Goal: Information Seeking & Learning: Learn about a topic

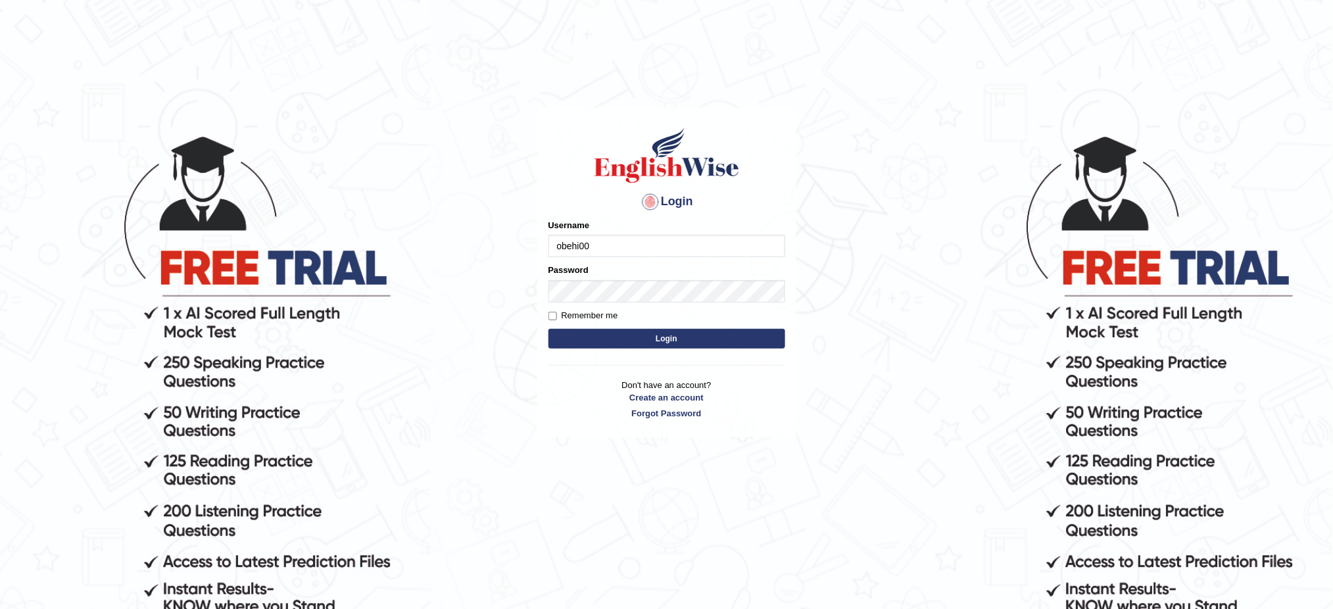
click at [608, 247] on input "obehi00" at bounding box center [666, 246] width 237 height 22
type input "bhagwantbrar"
click at [646, 335] on button "Login" at bounding box center [666, 339] width 237 height 20
click at [646, 332] on button "Login" at bounding box center [666, 339] width 237 height 20
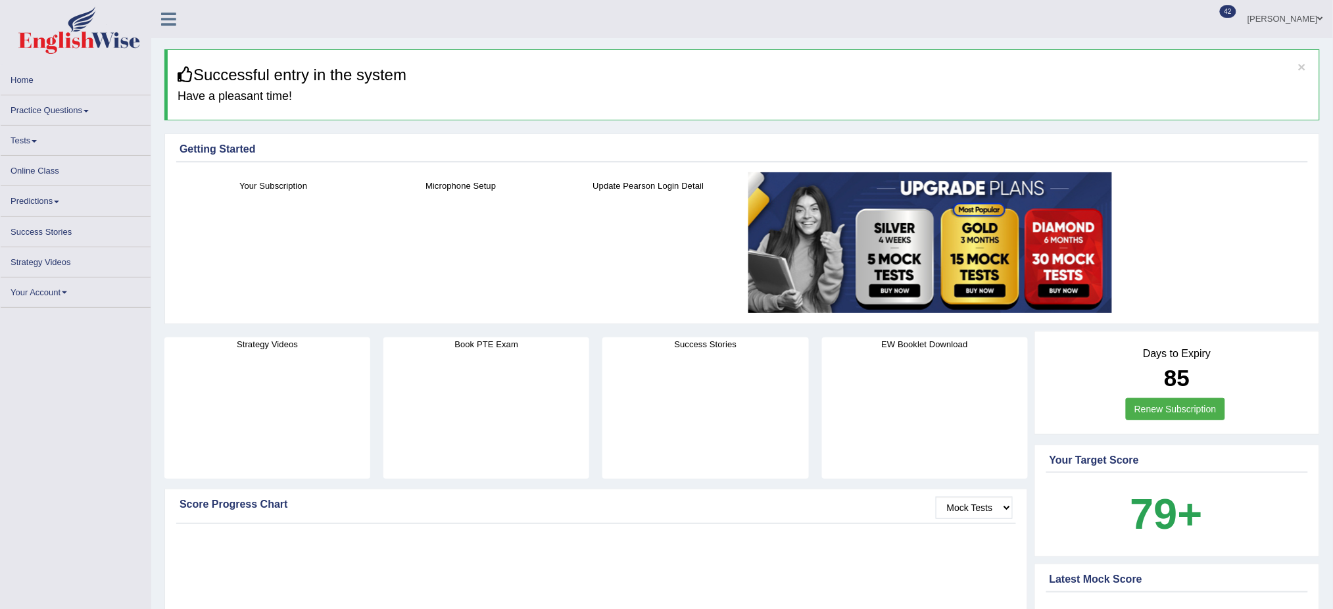
click at [85, 105] on link "Practice Questions" at bounding box center [76, 108] width 150 height 26
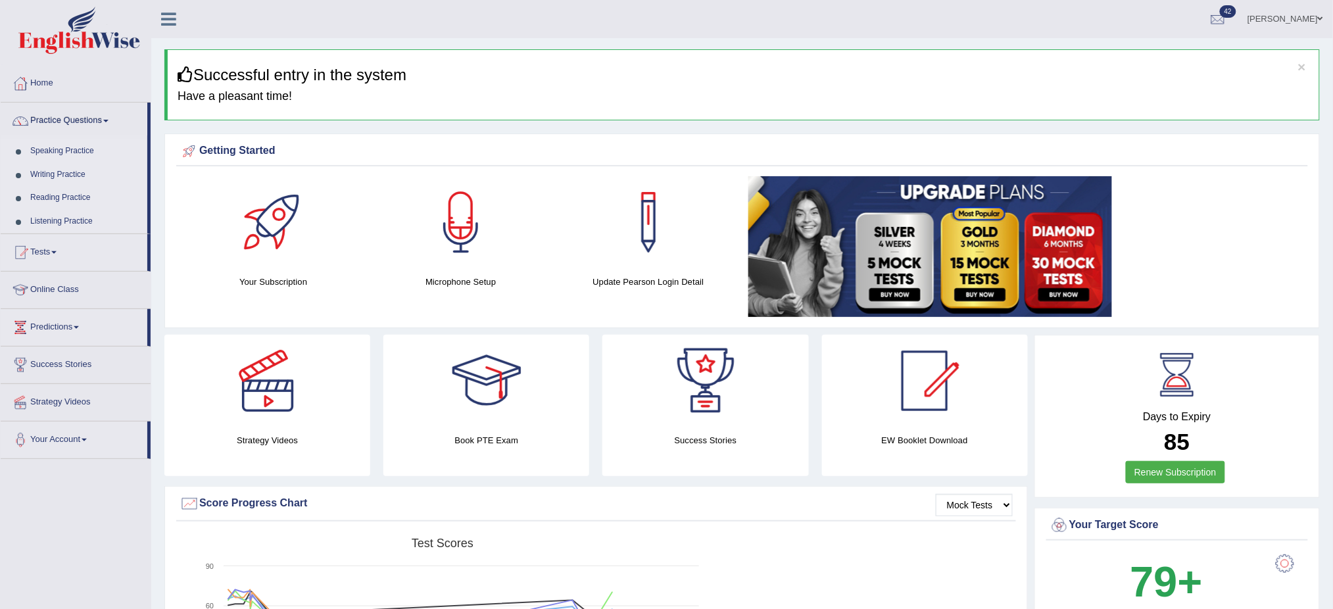
click at [82, 153] on link "Speaking Practice" at bounding box center [85, 151] width 123 height 24
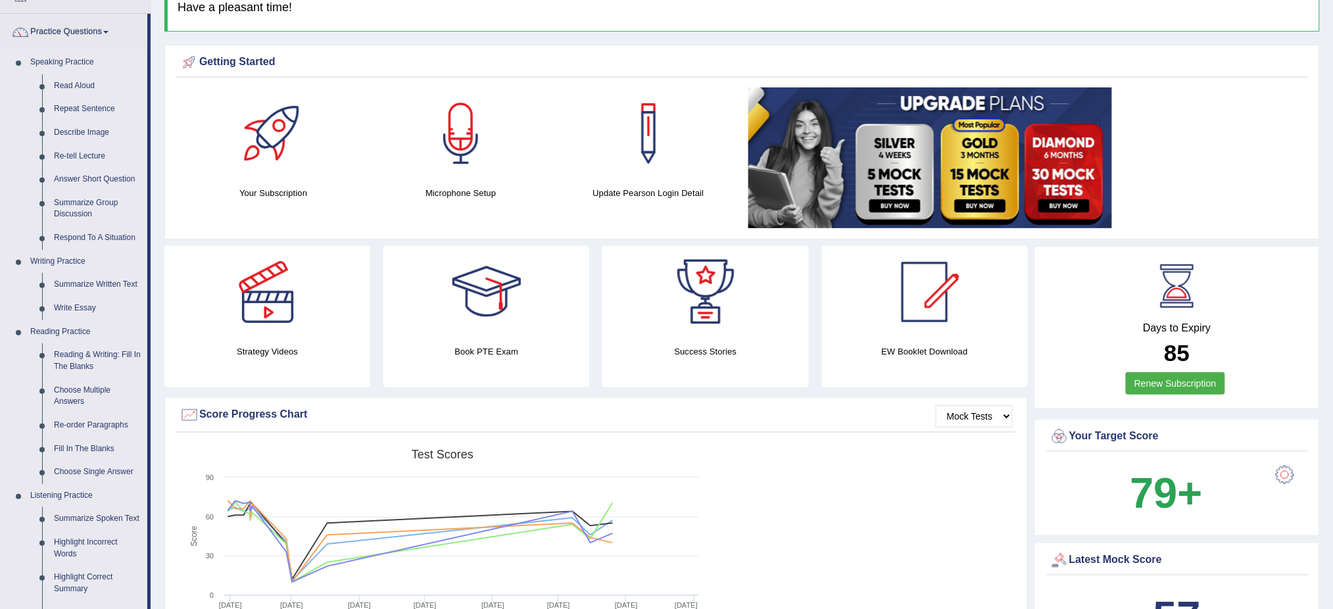
scroll to position [438, 0]
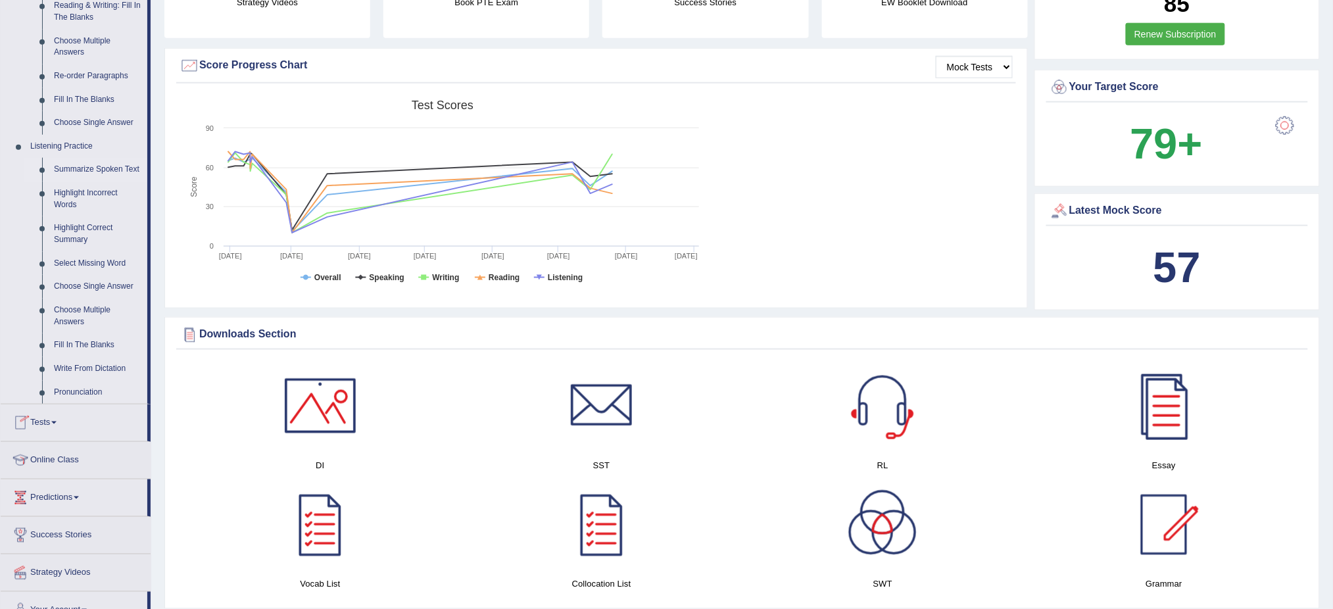
click at [116, 164] on link "Summarize Spoken Text" at bounding box center [97, 170] width 99 height 24
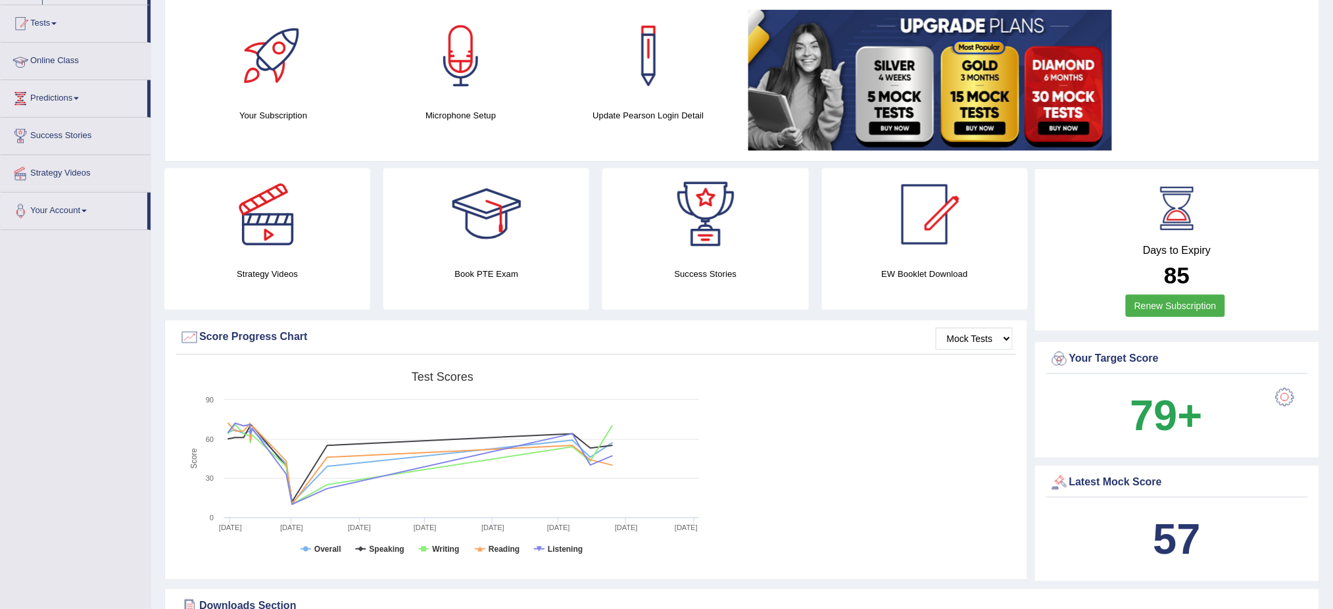
scroll to position [232, 0]
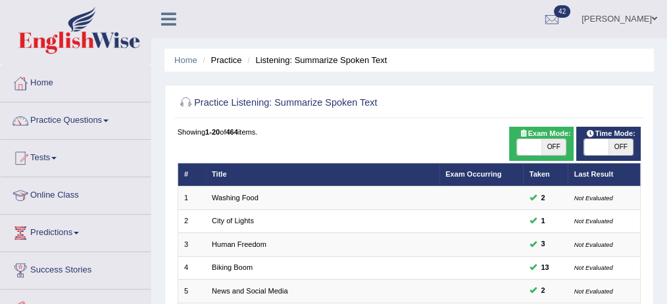
click at [511, 9] on ul "Bhagwant singh Toggle navigation Username: Bhagwantbrar Access Type: Online Sub…" at bounding box center [486, 18] width 361 height 37
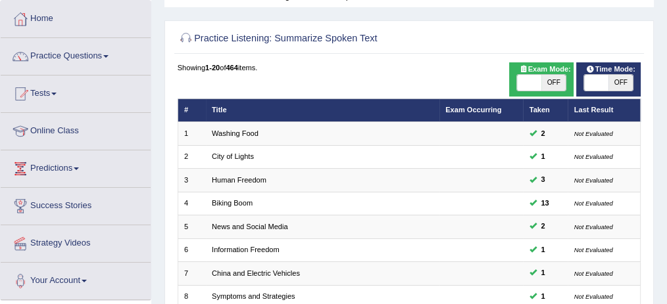
scroll to position [87, 0]
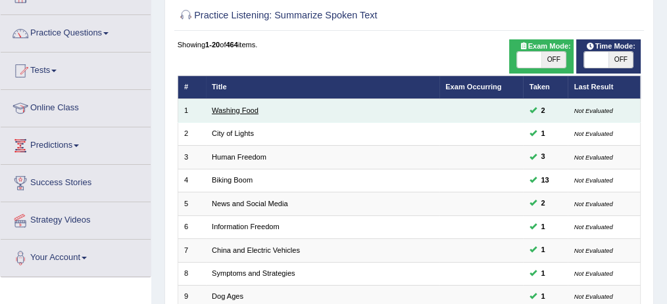
click at [221, 109] on link "Washing Food" at bounding box center [235, 111] width 47 height 8
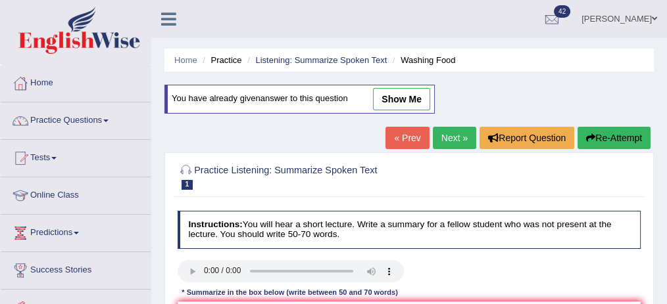
click at [393, 94] on link "show me" at bounding box center [401, 99] width 57 height 22
type textarea "The speaker provided a comprehensive overview of food safety in proper cleaning…"
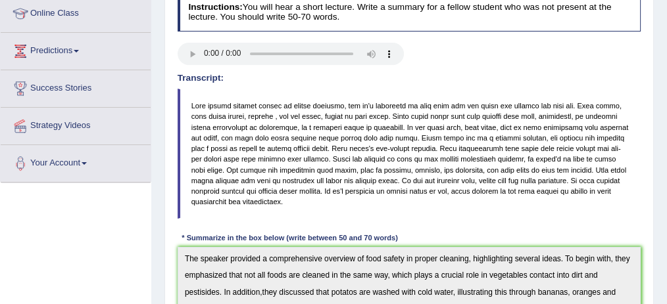
scroll to position [43, 0]
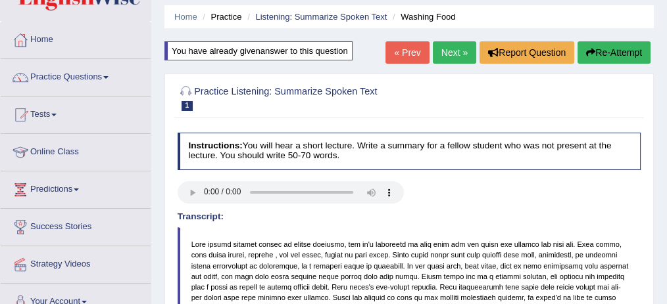
click at [623, 53] on button "Re-Attempt" at bounding box center [613, 52] width 73 height 22
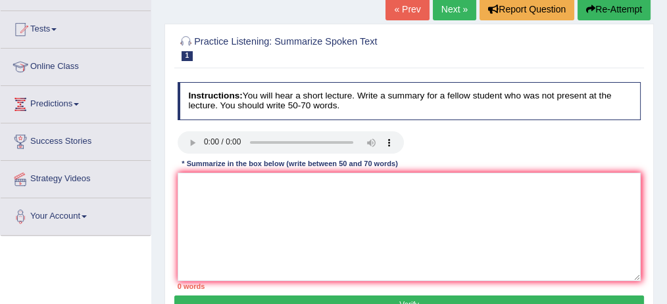
scroll to position [132, 0]
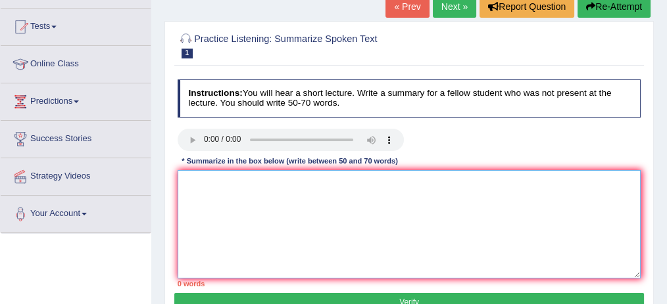
click at [219, 192] on textarea at bounding box center [410, 224] width 464 height 108
